Goal: Find specific page/section

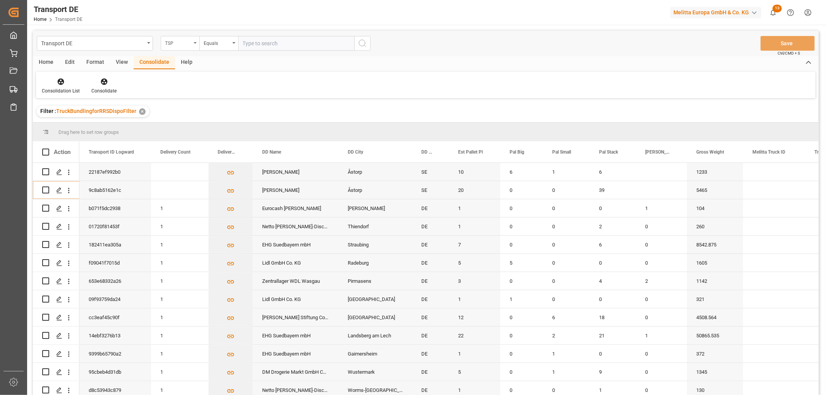
click at [179, 43] on div "TSP" at bounding box center [178, 42] width 26 height 9
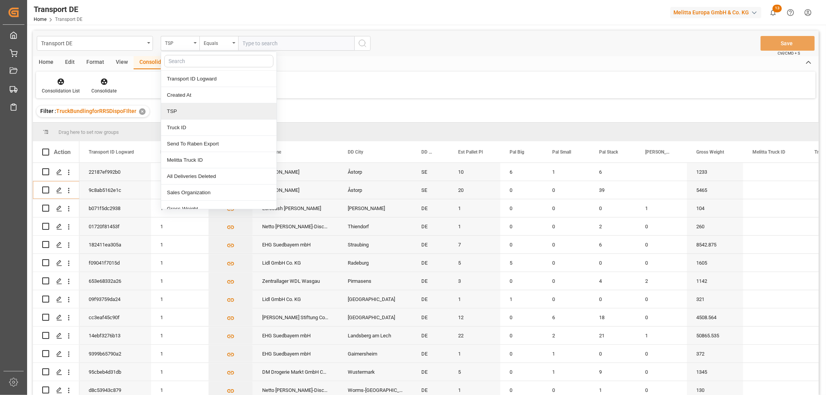
click at [182, 111] on div "TSP" at bounding box center [218, 111] width 115 height 16
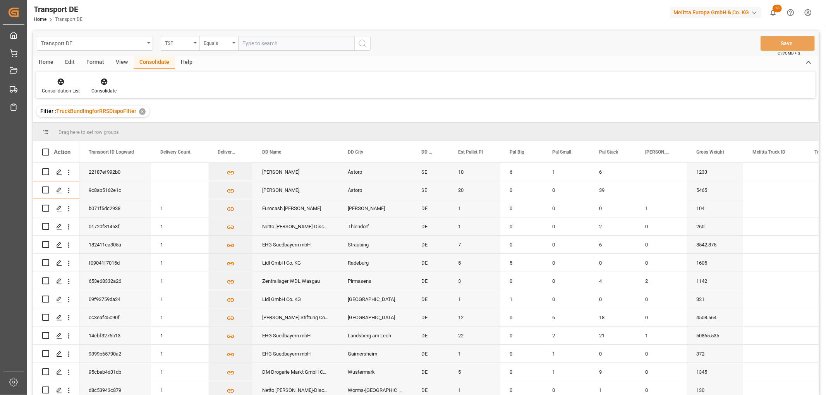
click at [211, 44] on div "Equals" at bounding box center [217, 42] width 26 height 9
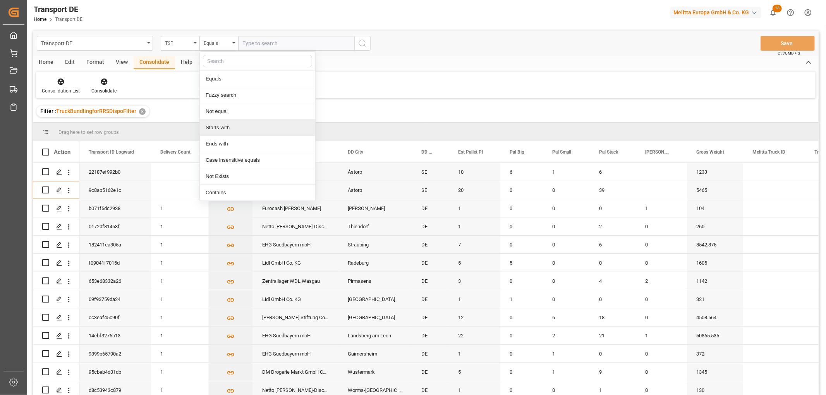
click at [211, 126] on div "Starts with" at bounding box center [257, 128] width 115 height 16
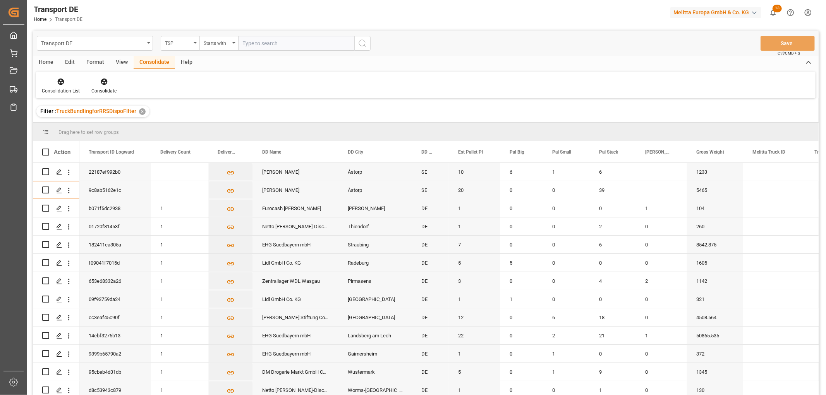
click at [246, 42] on input "text" at bounding box center [296, 43] width 116 height 15
